Goal: Task Accomplishment & Management: Complete application form

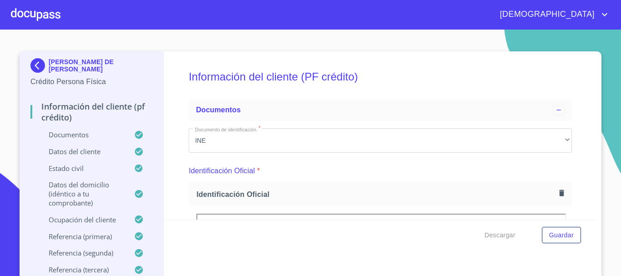
click at [50, 10] on div at bounding box center [36, 14] width 50 height 29
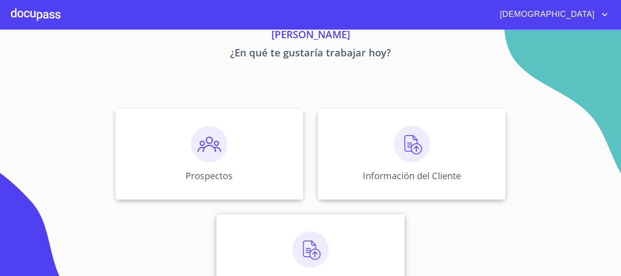
scroll to position [75, 0]
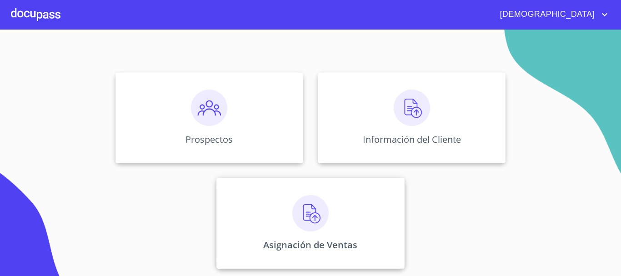
click at [311, 211] on img at bounding box center [310, 213] width 36 height 36
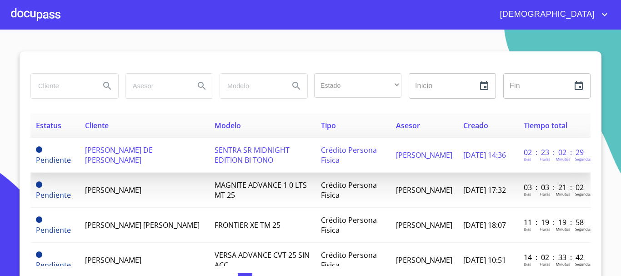
click at [155, 159] on td "[PERSON_NAME] DE [PERSON_NAME]" at bounding box center [145, 155] width 130 height 35
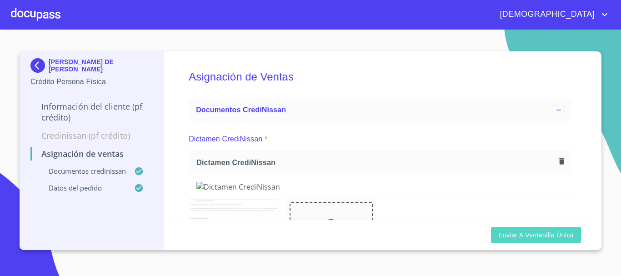
click at [542, 239] on span "Enviar a Ventanilla única" at bounding box center [535, 235] width 75 height 11
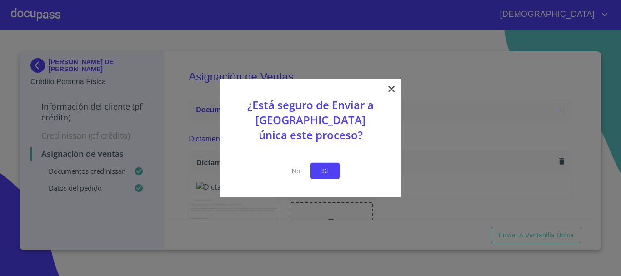
click at [321, 175] on span "Si" at bounding box center [325, 170] width 15 height 11
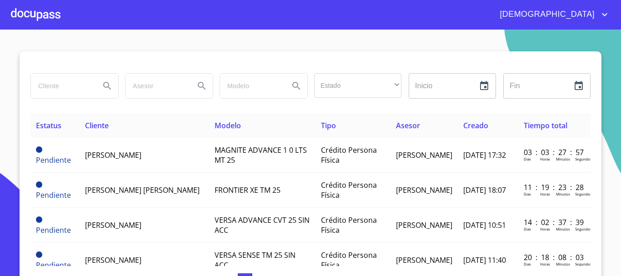
click at [46, 15] on div at bounding box center [36, 14] width 50 height 29
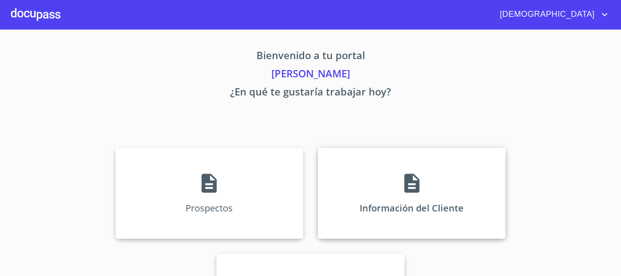
click at [414, 197] on div "Información del Cliente" at bounding box center [412, 193] width 188 height 91
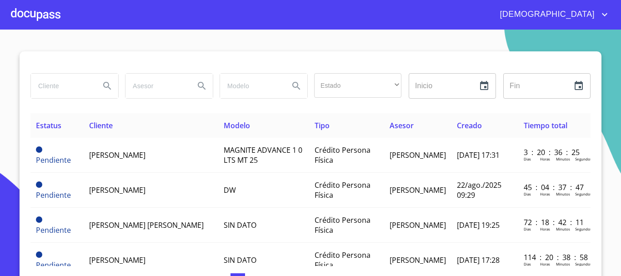
click at [50, 80] on input "search" at bounding box center [62, 86] width 62 height 25
type input "GUERRA"
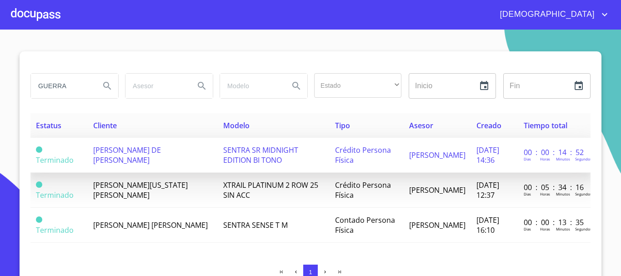
click at [357, 155] on span "Crédito Persona Física" at bounding box center [363, 155] width 56 height 20
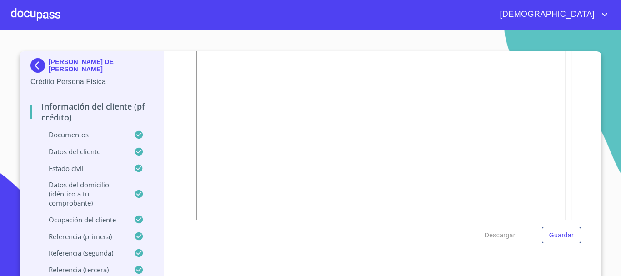
scroll to position [2545, 0]
click at [59, 22] on div at bounding box center [36, 14] width 50 height 29
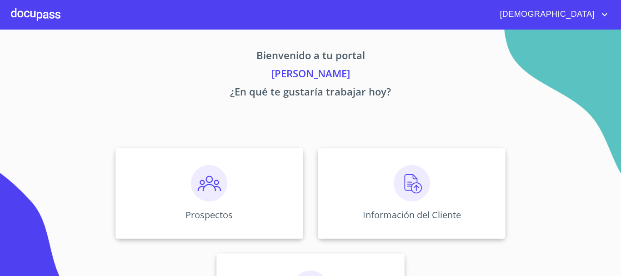
click at [415, 191] on img at bounding box center [412, 183] width 36 height 36
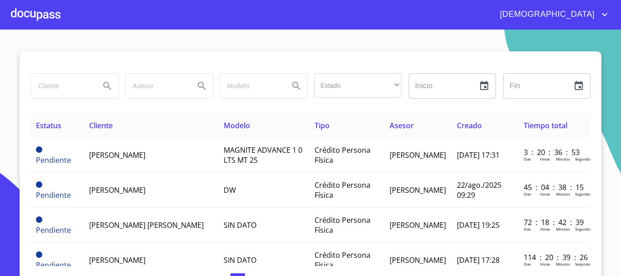
click at [73, 88] on input "search" at bounding box center [62, 86] width 62 height 25
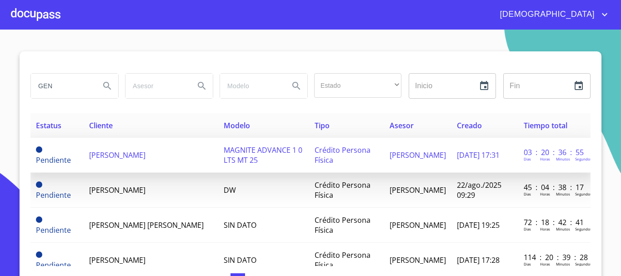
type input "GEN"
click at [176, 148] on td "[PERSON_NAME]" at bounding box center [151, 155] width 135 height 35
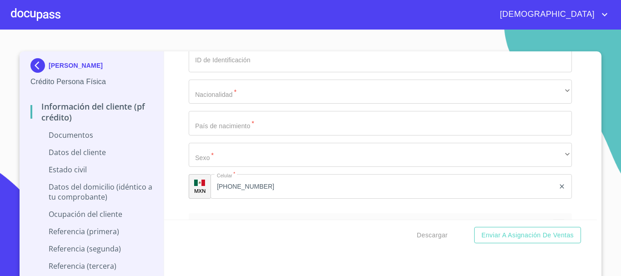
scroll to position [1182, 0]
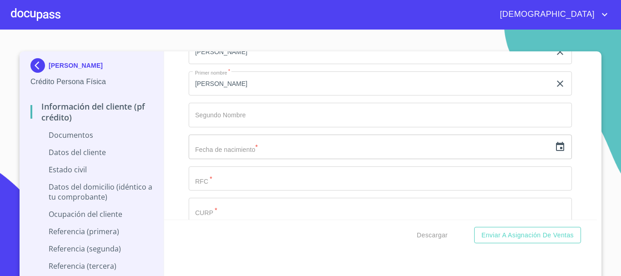
click at [45, 13] on div at bounding box center [36, 14] width 50 height 29
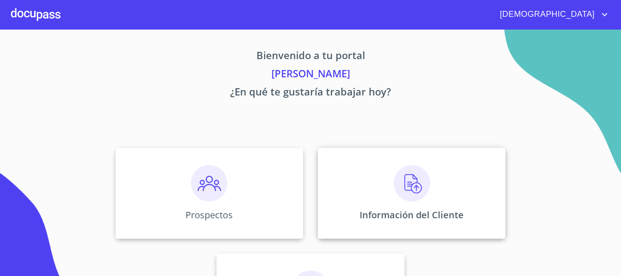
click at [407, 187] on img at bounding box center [412, 183] width 36 height 36
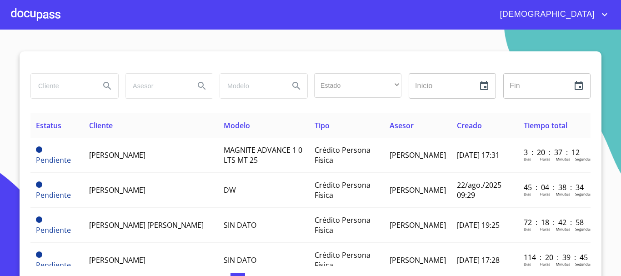
click at [66, 86] on input "search" at bounding box center [62, 86] width 62 height 25
type input "[PERSON_NAME]"
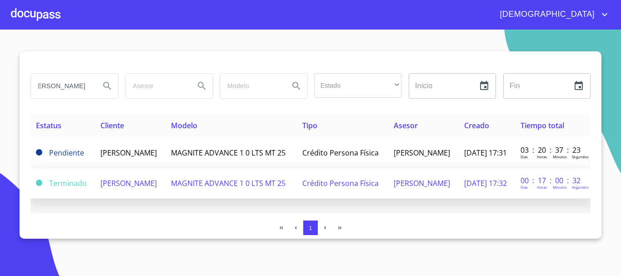
scroll to position [0, 0]
click at [271, 190] on td "MAGNITE ADVANCE 1 0 LTS MT 25" at bounding box center [230, 183] width 131 height 30
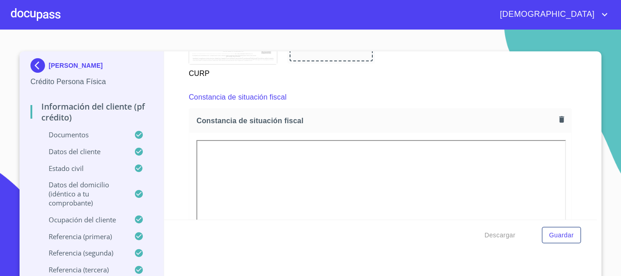
scroll to position [2409, 0]
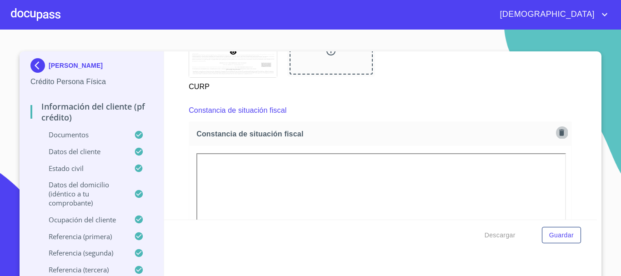
click at [559, 135] on icon "button" at bounding box center [561, 132] width 5 height 6
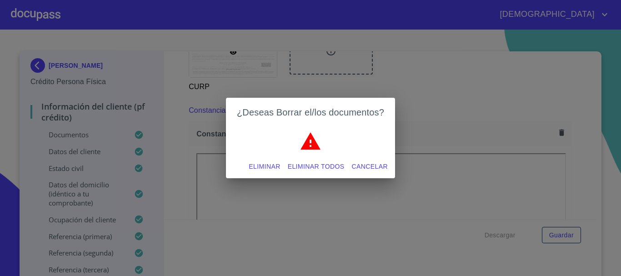
click at [266, 168] on span "Eliminar" at bounding box center [264, 166] width 31 height 11
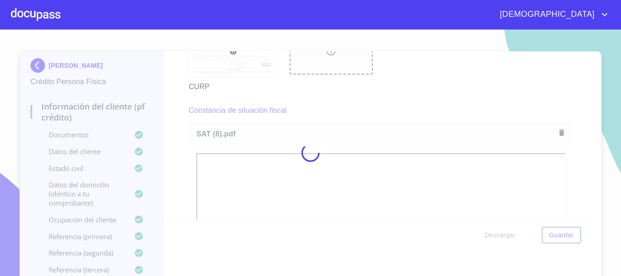
click at [174, 115] on div at bounding box center [310, 153] width 621 height 246
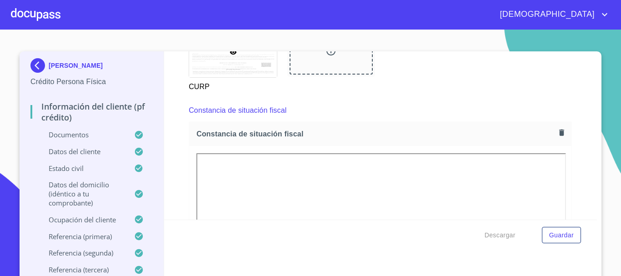
scroll to position [2636, 0]
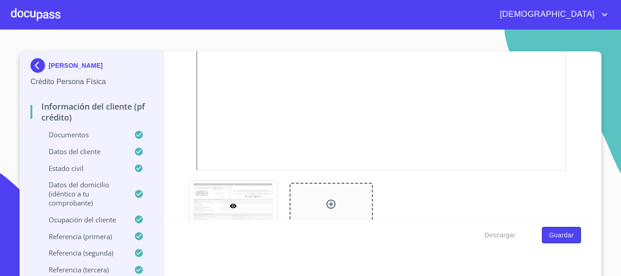
click at [551, 232] on span "Guardar" at bounding box center [561, 235] width 25 height 11
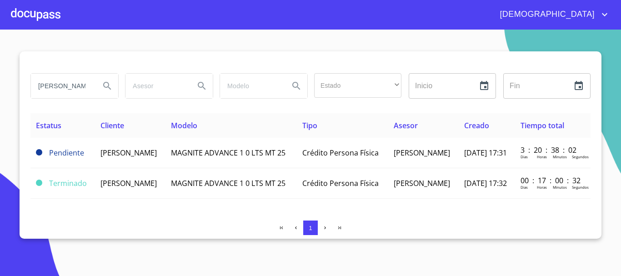
click at [45, 19] on div at bounding box center [36, 14] width 50 height 29
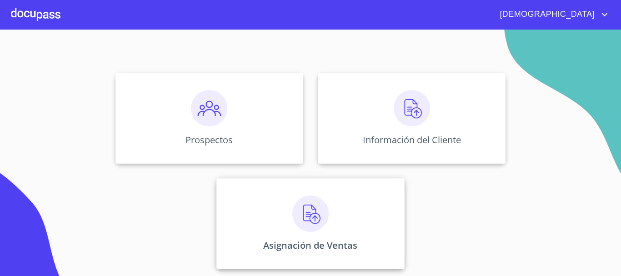
scroll to position [75, 0]
click at [304, 213] on img at bounding box center [310, 213] width 36 height 36
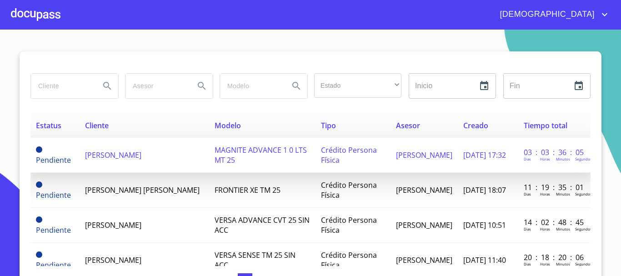
click at [254, 159] on td "MAGNITE ADVANCE 1 0 LTS MT 25" at bounding box center [262, 155] width 107 height 35
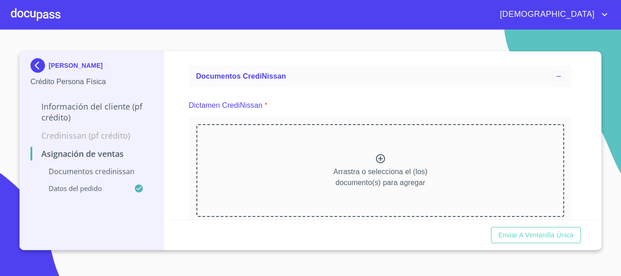
scroll to position [136, 0]
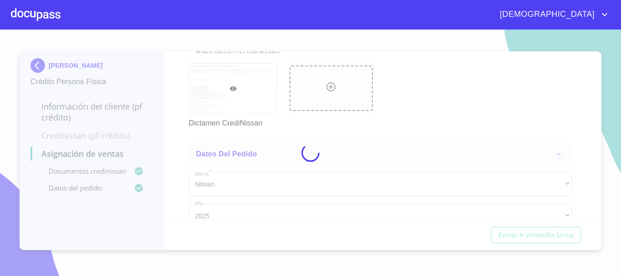
click at [185, 108] on div "Asignación de Ventas Documentos CrediNissan Dictamen CrediNissan * Dictamen Cre…" at bounding box center [380, 135] width 433 height 168
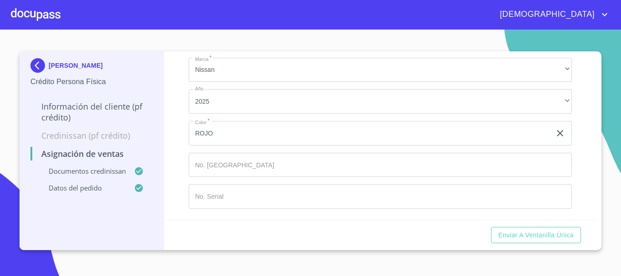
scroll to position [409, 0]
click at [540, 235] on span "Enviar a Ventanilla única" at bounding box center [535, 235] width 75 height 11
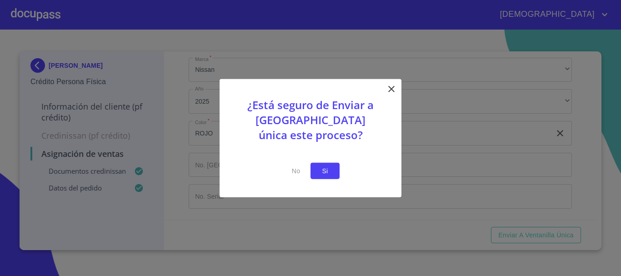
click at [332, 170] on button "Si" at bounding box center [324, 170] width 29 height 17
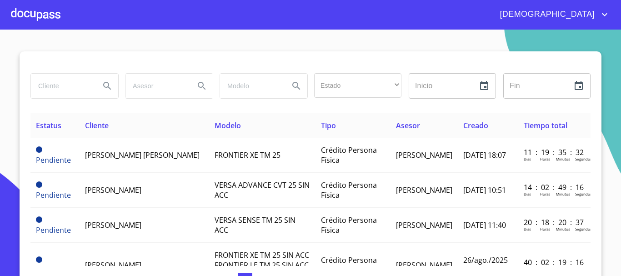
click at [23, 13] on div at bounding box center [36, 14] width 50 height 29
